Goal: Information Seeking & Learning: Find specific fact

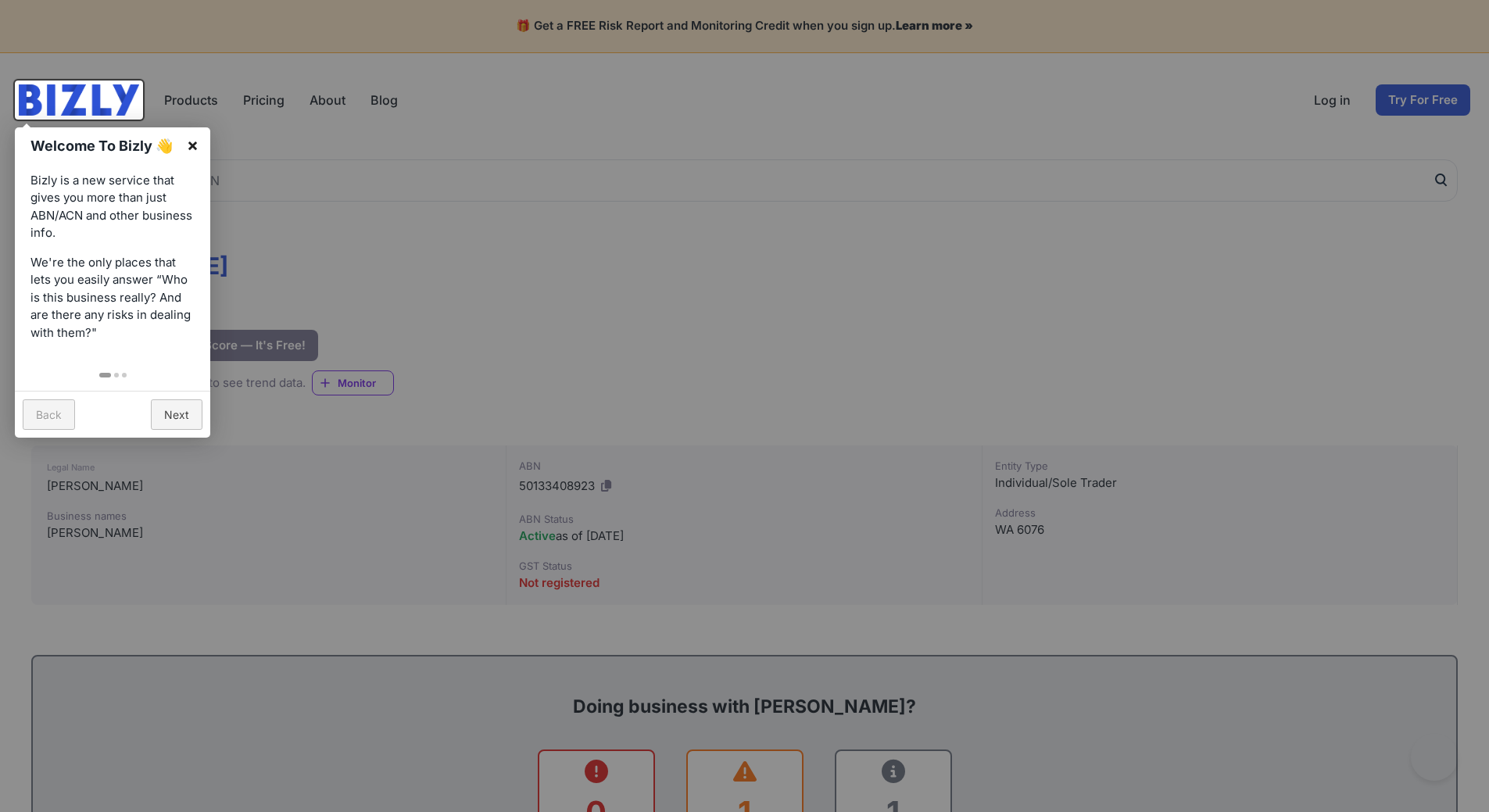
drag, startPoint x: 192, startPoint y: 144, endPoint x: 433, endPoint y: 182, distance: 244.0
click at [192, 145] on link "×" at bounding box center [192, 145] width 35 height 35
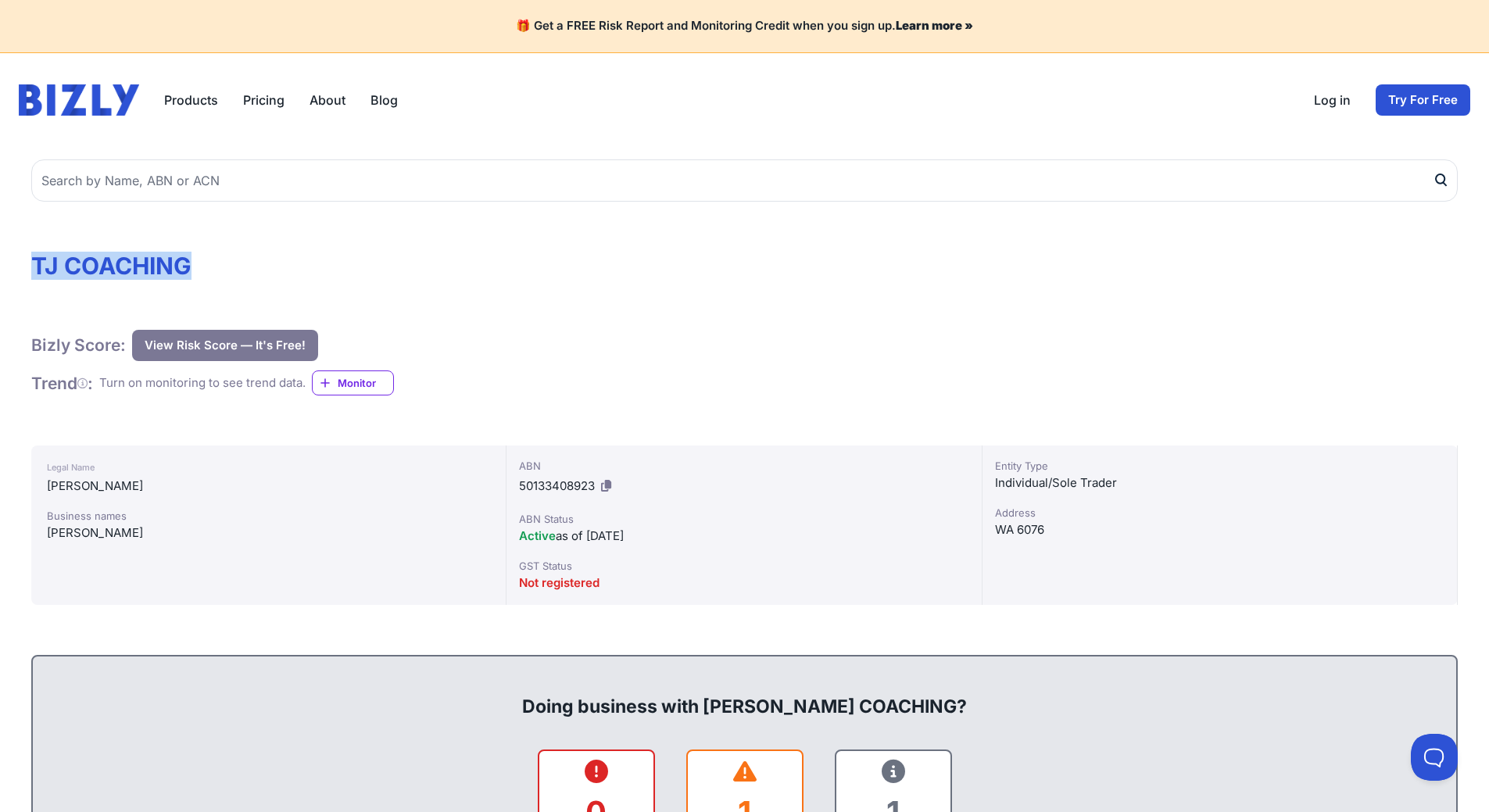
drag, startPoint x: 34, startPoint y: 262, endPoint x: 189, endPoint y: 268, distance: 155.1
click at [189, 268] on h1 "TJ COACHING" at bounding box center [744, 266] width 1426 height 28
copy h1 "TJ COACHING"
